Goal: Check status: Check status

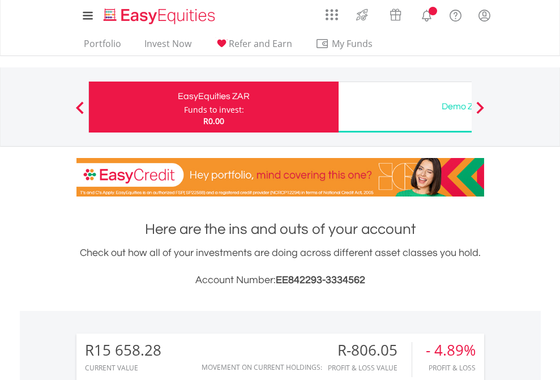
scroll to position [109, 178]
click at [184, 107] on div "Funds to invest:" at bounding box center [214, 109] width 60 height 11
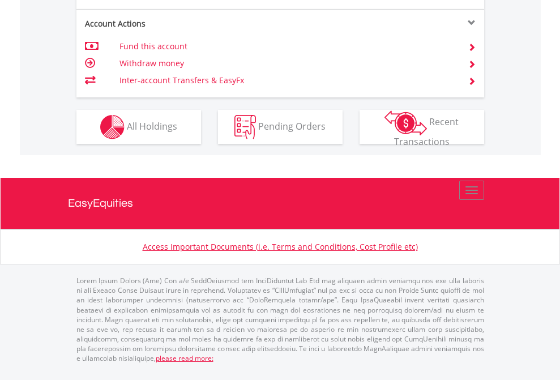
scroll to position [1063, 0]
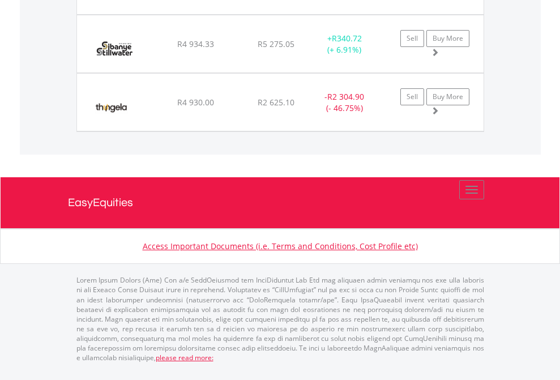
scroll to position [109, 178]
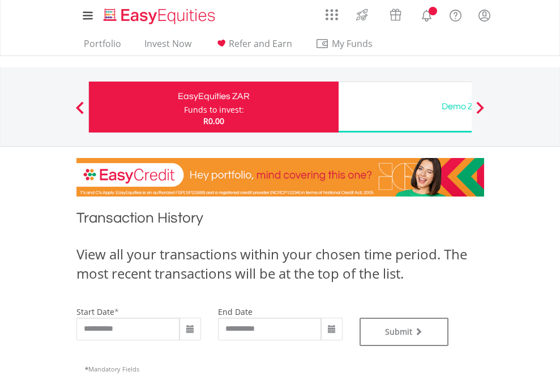
click at [184, 107] on div "Funds to invest:" at bounding box center [214, 109] width 60 height 11
type input "**********"
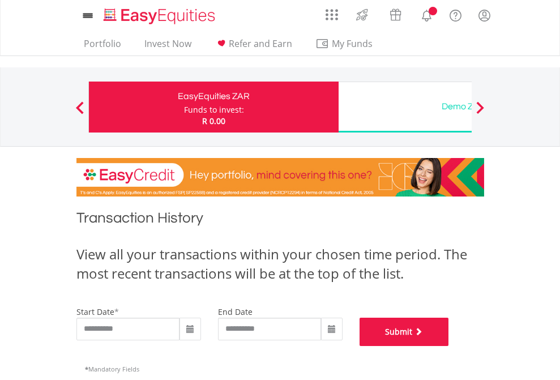
click at [449, 346] on button "Submit" at bounding box center [403, 332] width 89 height 28
